Goal: Find specific page/section: Find specific page/section

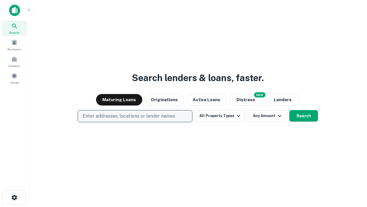
click at [135, 116] on p "Enter addresses, locations or lender names" at bounding box center [129, 116] width 93 height 7
type input "**********"
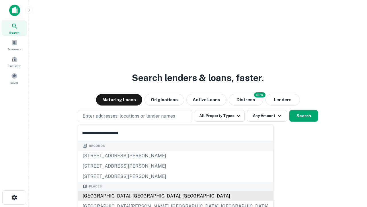
click at [137, 196] on div "[GEOGRAPHIC_DATA], [GEOGRAPHIC_DATA], [GEOGRAPHIC_DATA]" at bounding box center [175, 196] width 195 height 10
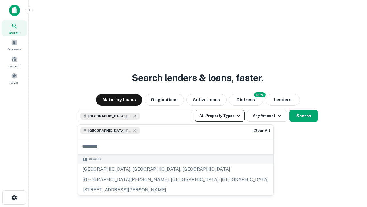
click at [220, 116] on button "All Property Types" at bounding box center [220, 115] width 50 height 11
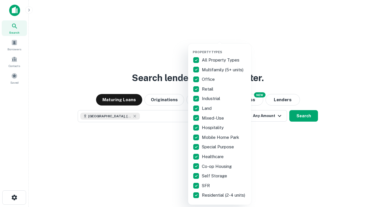
click at [224, 48] on button "button" at bounding box center [224, 48] width 63 height 0
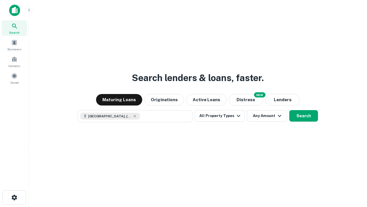
scroll to position [9, 0]
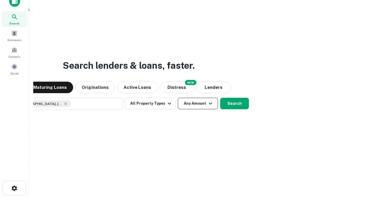
click at [178, 98] on button "Any Amount" at bounding box center [198, 103] width 40 height 11
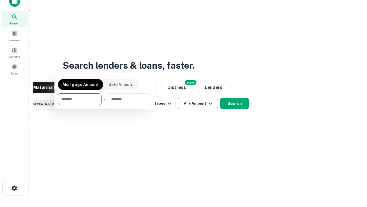
scroll to position [41, 162]
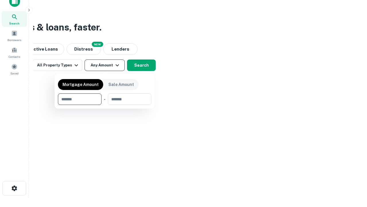
type input "*******"
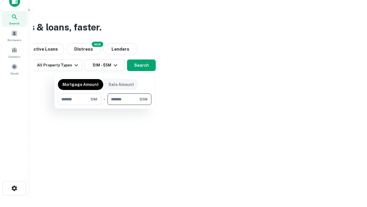
type input "*******"
click at [105, 105] on button "button" at bounding box center [105, 105] width 94 height 0
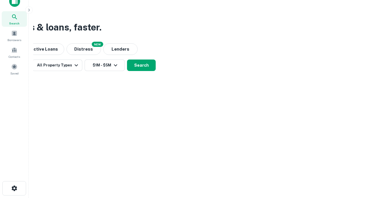
scroll to position [0, 0]
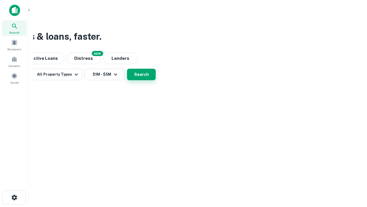
click at [156, 80] on button "Search" at bounding box center [141, 74] width 29 height 11
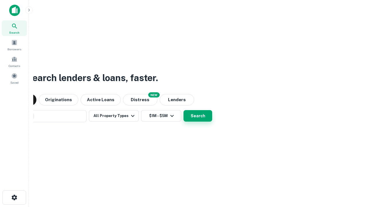
scroll to position [9, 0]
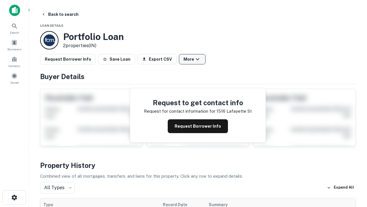
click at [192, 59] on button "More" at bounding box center [192, 59] width 27 height 10
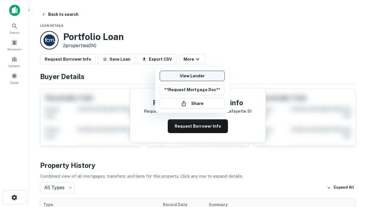
click at [192, 76] on link "View Lender" at bounding box center [192, 76] width 65 height 10
